Goal: Navigation & Orientation: Find specific page/section

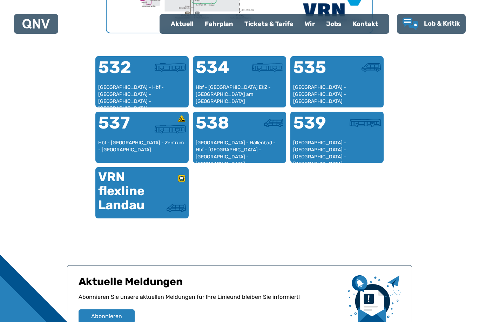
click at [142, 192] on div "VRN flexline Landau" at bounding box center [120, 191] width 44 height 42
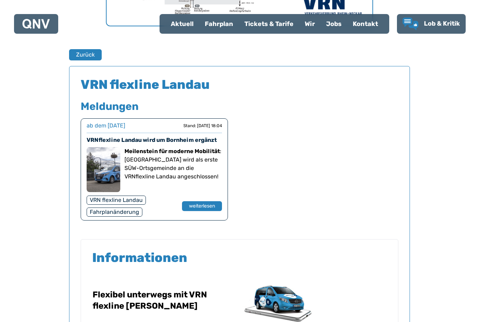
scroll to position [424, 0]
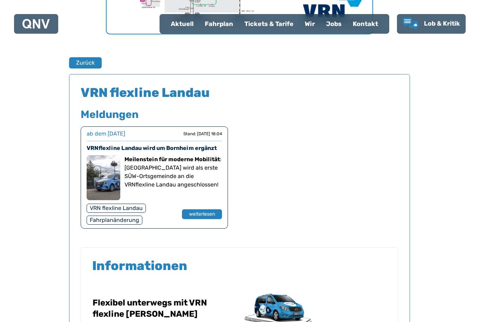
click at [211, 212] on button "weiterlesen" at bounding box center [202, 214] width 40 height 10
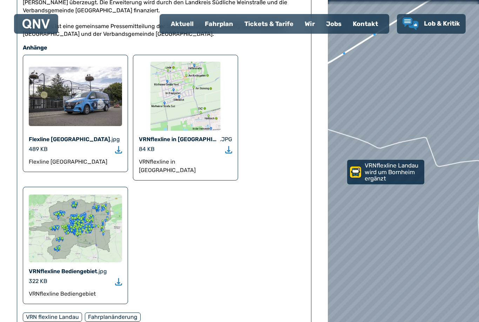
scroll to position [411, 0]
click at [42, 223] on img at bounding box center [75, 228] width 93 height 68
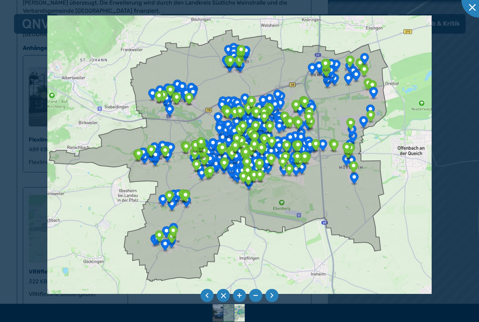
click at [271, 302] on li at bounding box center [271, 295] width 13 height 13
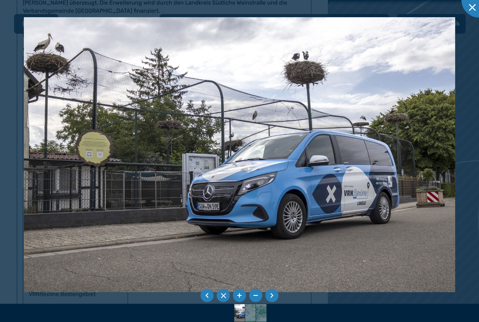
click at [270, 302] on li at bounding box center [271, 295] width 13 height 13
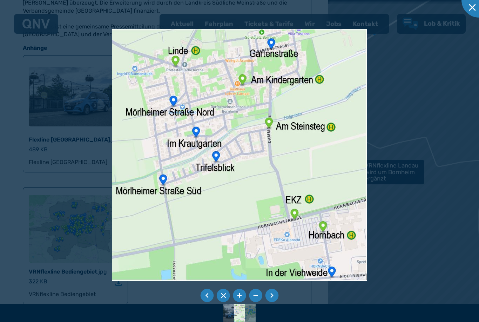
click at [470, 10] on div at bounding box center [479, -1] width 35 height 35
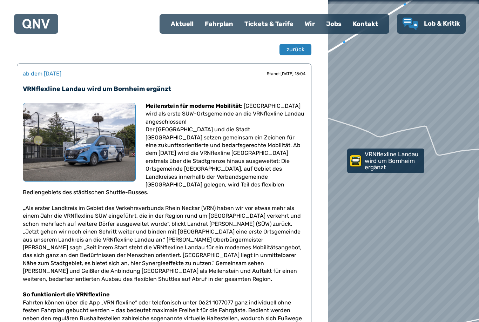
scroll to position [19, 0]
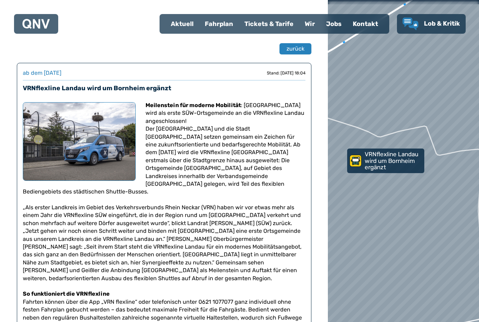
click at [296, 45] on span "zurück" at bounding box center [296, 49] width 18 height 8
select select "*"
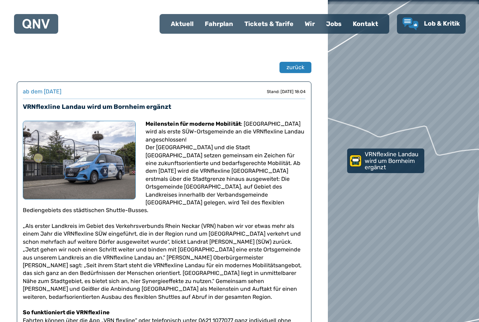
scroll to position [19, 0]
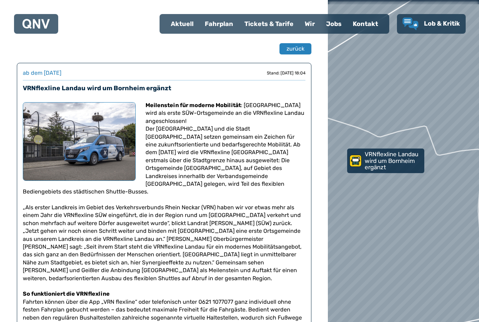
click at [294, 50] on span "zurück" at bounding box center [296, 49] width 18 height 8
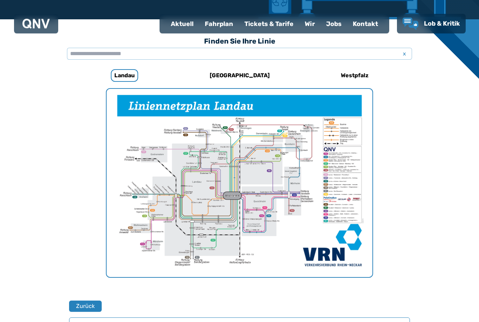
scroll to position [182, 0]
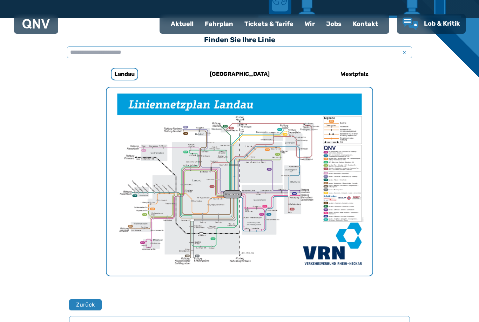
click at [246, 67] on div "[GEOGRAPHIC_DATA]" at bounding box center [239, 74] width 93 height 17
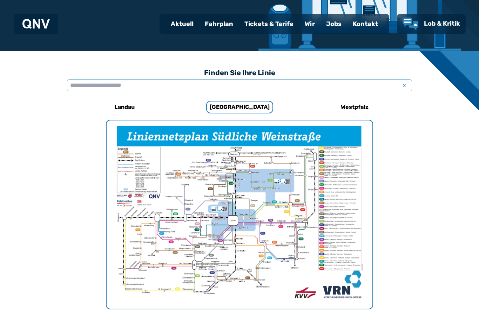
scroll to position [150, 0]
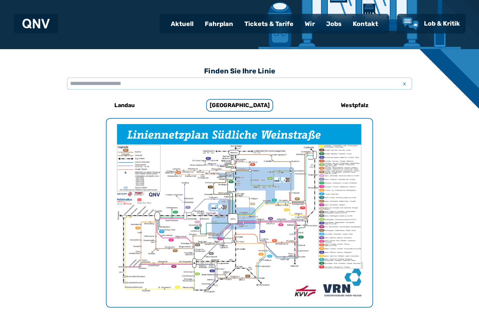
click at [361, 105] on h6 "Westpfalz" at bounding box center [354, 105] width 33 height 11
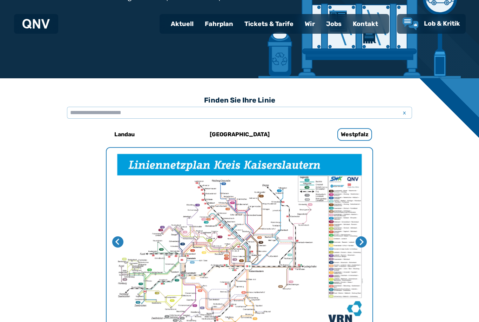
scroll to position [116, 0]
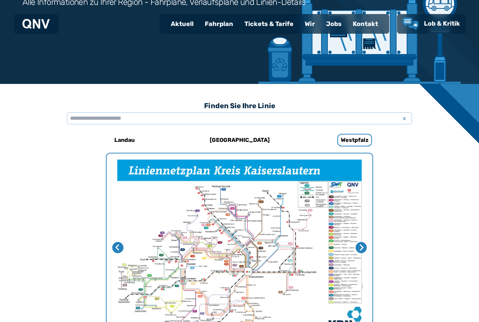
click at [240, 141] on h6 "[GEOGRAPHIC_DATA]" at bounding box center [240, 139] width 66 height 11
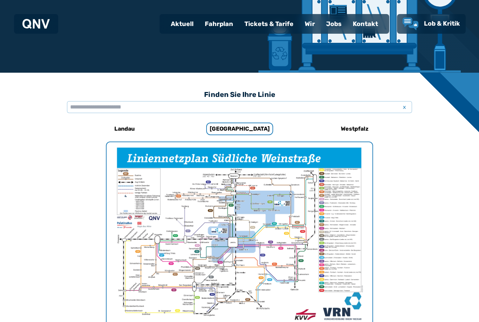
scroll to position [161, 0]
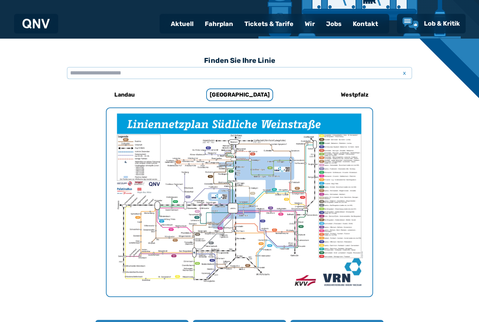
click at [275, 20] on div "Tickets & Tarife" at bounding box center [269, 24] width 60 height 18
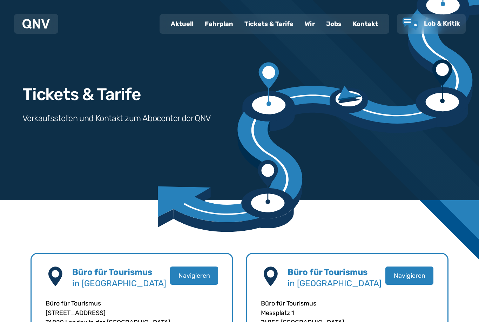
click at [186, 26] on div "Aktuell" at bounding box center [182, 24] width 34 height 18
select select "*"
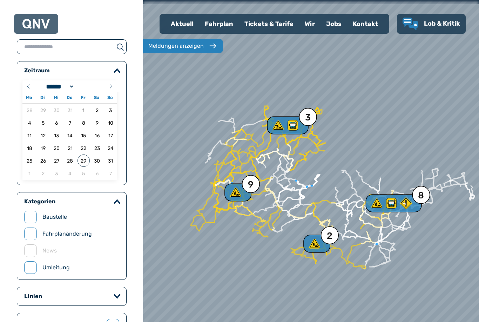
click at [53, 290] on fieldset "Linien" at bounding box center [72, 296] width 110 height 19
click at [108, 299] on div "Linien" at bounding box center [71, 295] width 95 height 7
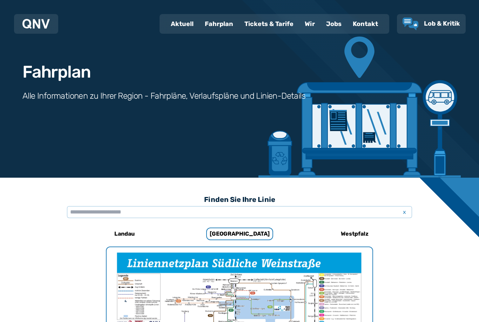
scroll to position [184, 0]
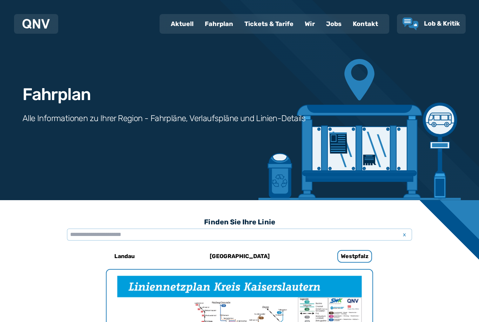
click at [278, 21] on div "Tickets & Tarife" at bounding box center [269, 24] width 60 height 18
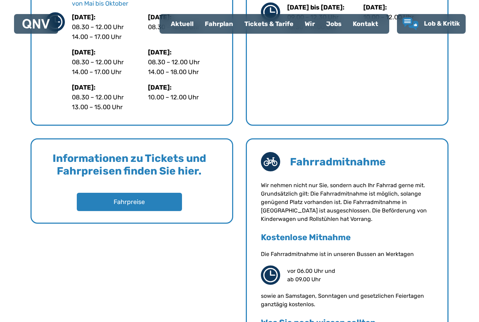
scroll to position [453, 0]
